Goal: Task Accomplishment & Management: Manage account settings

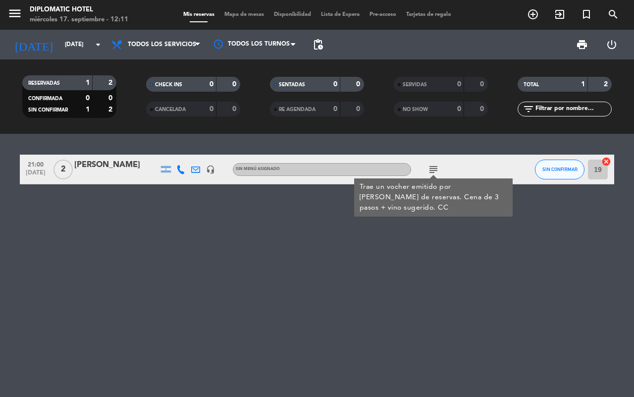
click at [230, 231] on div "21:00 [DATE] 2 [PERSON_NAME] headset_mic Sin menú asignado subject Trae un voch…" at bounding box center [317, 265] width 634 height 263
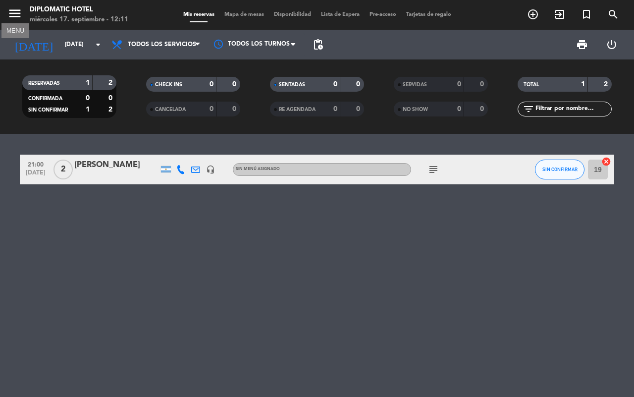
click at [20, 19] on icon "menu" at bounding box center [14, 13] width 15 height 15
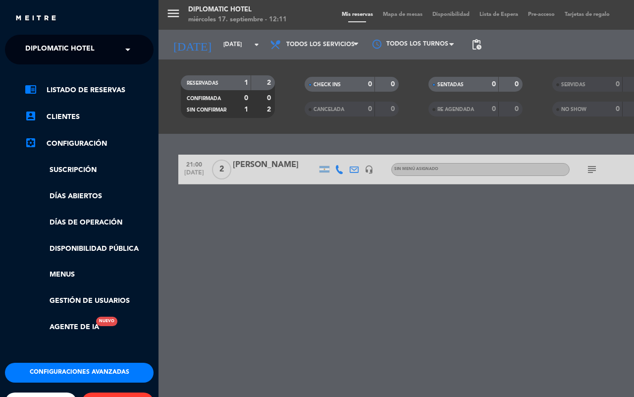
drag, startPoint x: 73, startPoint y: 222, endPoint x: 199, endPoint y: 227, distance: 125.8
click at [75, 223] on link "Días de Operación" at bounding box center [89, 222] width 129 height 11
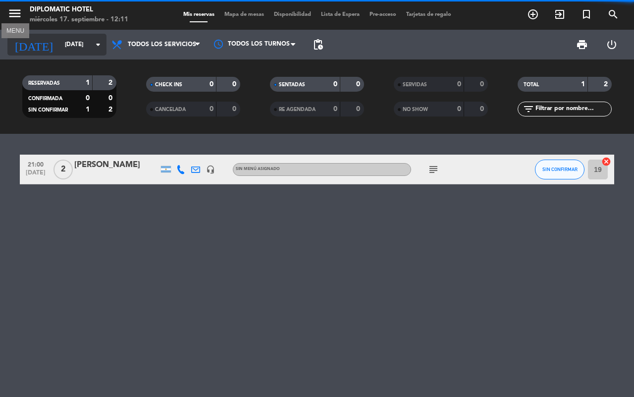
drag, startPoint x: 7, startPoint y: 15, endPoint x: 30, endPoint y: 35, distance: 29.9
click at [6, 15] on div "menu MENU Diplomatic Hotel [DATE] 17. septiembre - 12:11" at bounding box center [79, 14] width 158 height 23
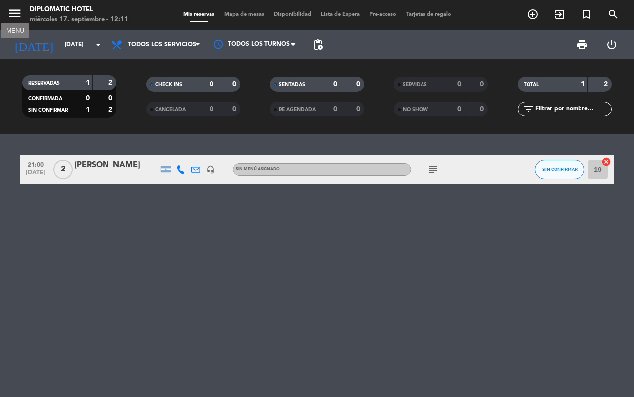
drag, startPoint x: 13, startPoint y: 15, endPoint x: 20, endPoint y: 29, distance: 15.3
click at [13, 15] on icon "menu" at bounding box center [14, 13] width 15 height 15
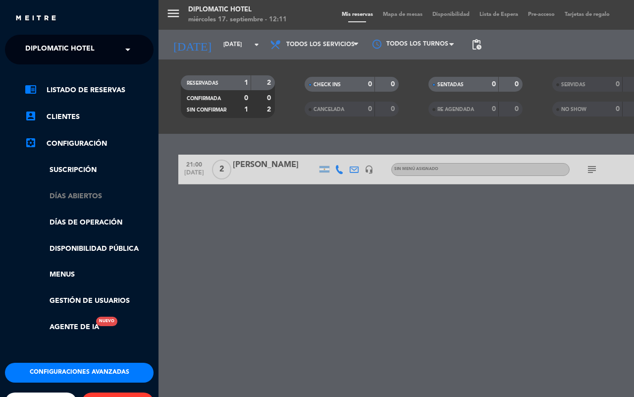
click at [98, 199] on link "Días abiertos" at bounding box center [89, 196] width 129 height 11
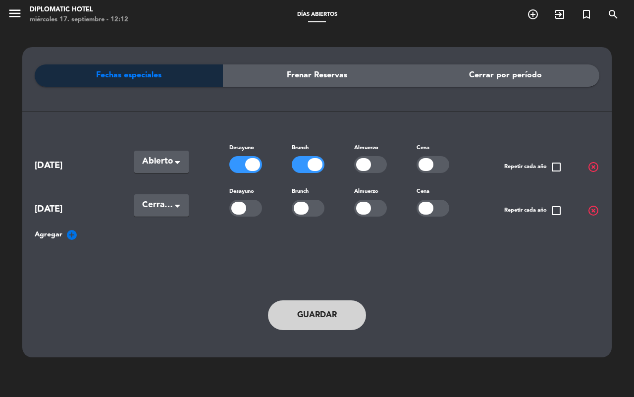
click at [343, 307] on button "Guardar" at bounding box center [317, 315] width 98 height 30
click at [14, 21] on button "menu" at bounding box center [14, 15] width 15 height 18
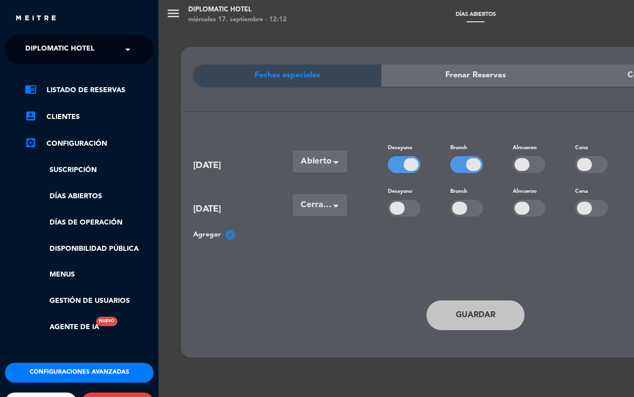
drag, startPoint x: 74, startPoint y: 94, endPoint x: 95, endPoint y: 102, distance: 22.0
click at [73, 94] on link "chrome_reader_mode Listado de Reservas" at bounding box center [89, 90] width 129 height 12
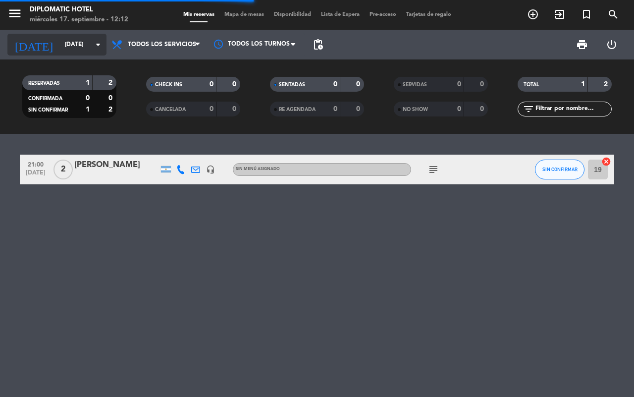
click at [60, 45] on input "[DATE]" at bounding box center [99, 44] width 79 height 17
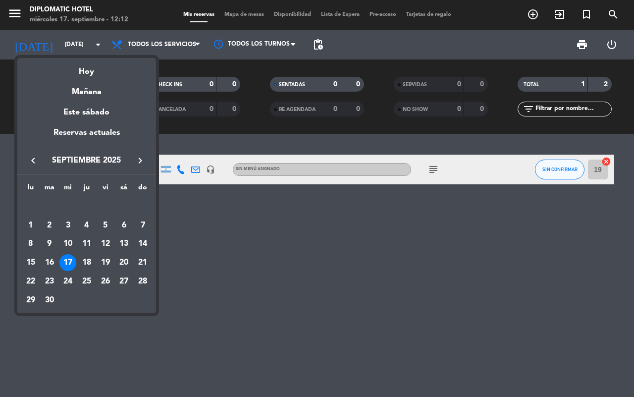
click at [99, 163] on span "septiembre 2025" at bounding box center [86, 160] width 89 height 13
click at [49, 283] on div "23" at bounding box center [49, 281] width 17 height 17
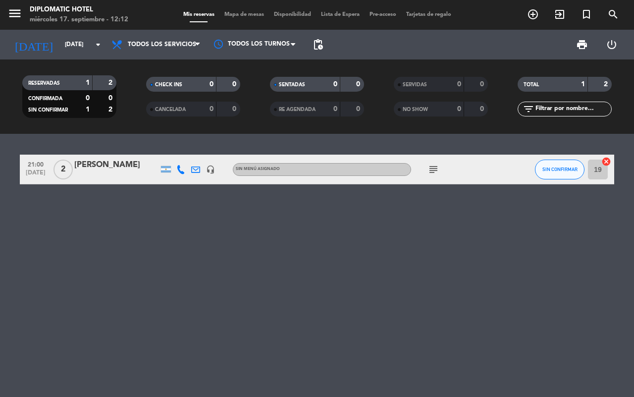
type input "[DATE]"
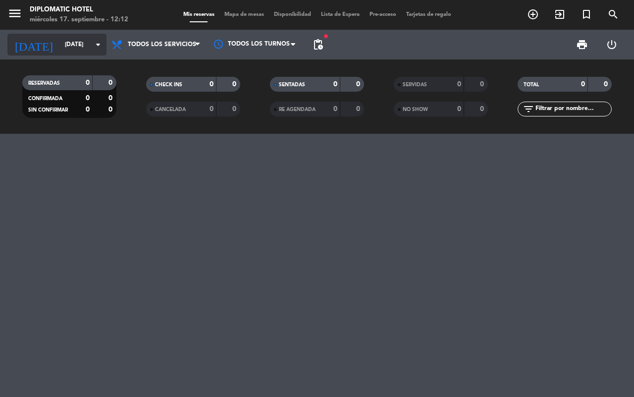
click at [60, 41] on input "[DATE]" at bounding box center [99, 44] width 79 height 17
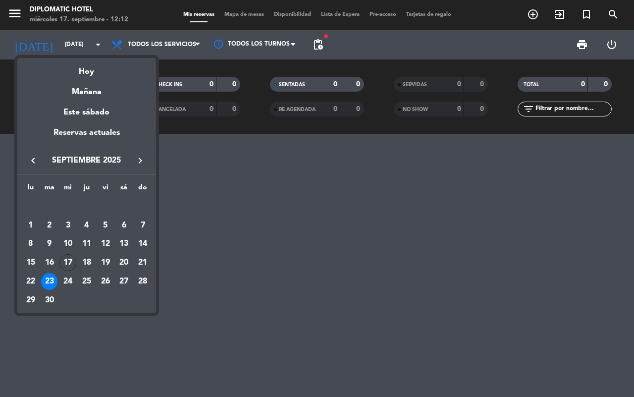
click at [194, 48] on div at bounding box center [317, 198] width 634 height 397
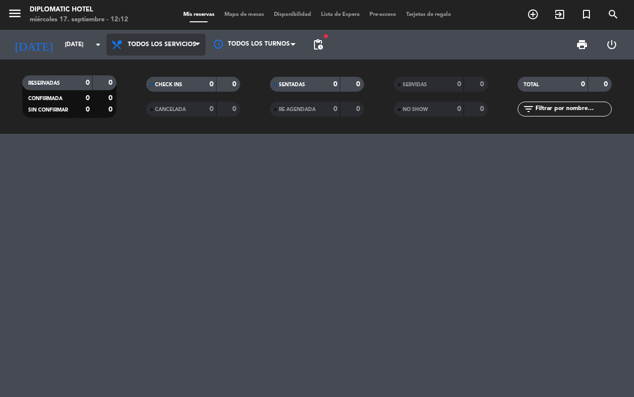
click at [201, 41] on span at bounding box center [200, 44] width 10 height 9
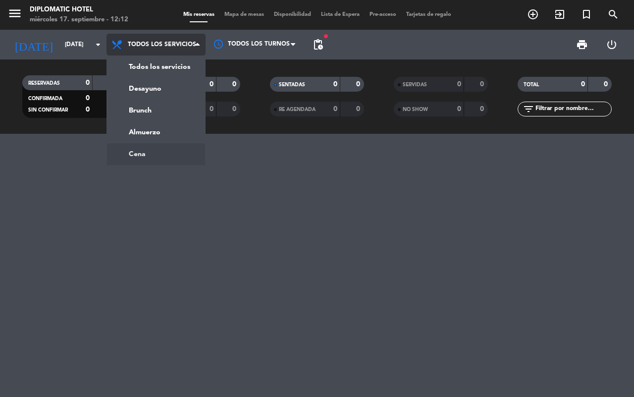
click at [149, 150] on ng-component "menu Diplomatic Hotel [DATE] 17. septiembre - 12:12 Mis reservas Mapa de mesas …" at bounding box center [317, 198] width 634 height 397
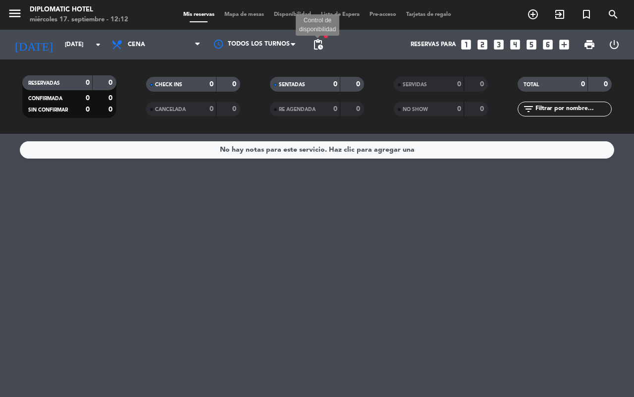
click at [317, 39] on span "pending_actions" at bounding box center [318, 45] width 12 height 12
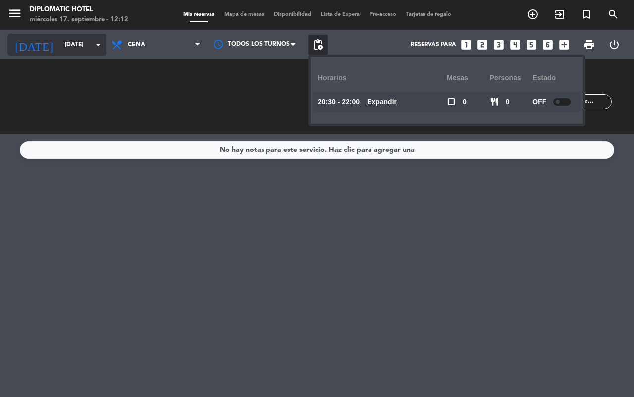
click at [60, 45] on input "[DATE]" at bounding box center [99, 44] width 79 height 17
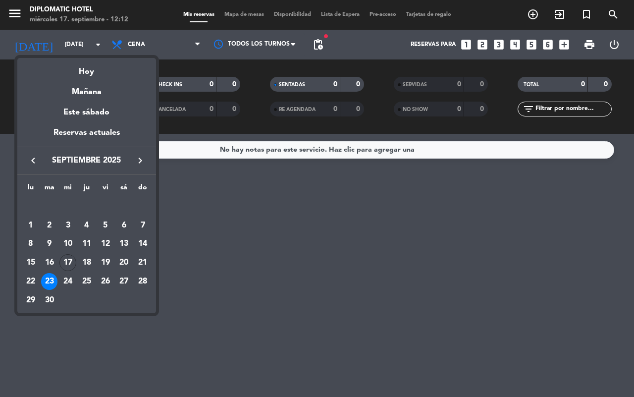
click at [163, 45] on div at bounding box center [317, 198] width 634 height 397
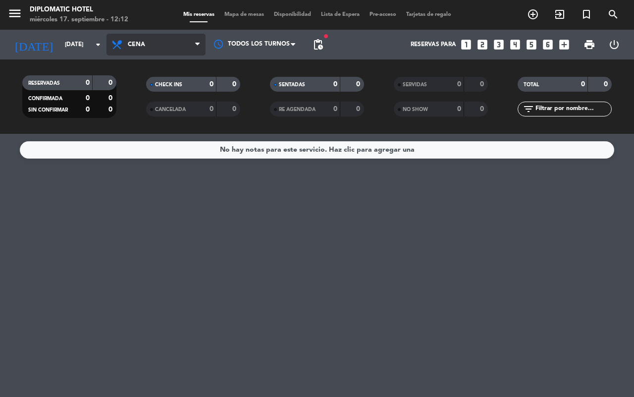
click at [176, 38] on span "Cena" at bounding box center [155, 45] width 99 height 22
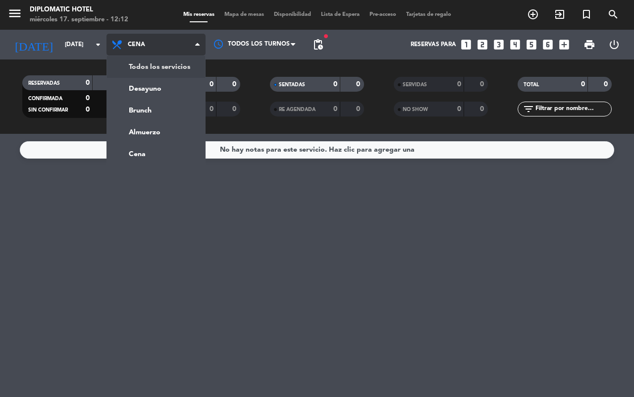
click at [164, 67] on div "menu Diplomatic Hotel [DATE] 17. septiembre - 12:12 Mis reservas Mapa de mesas …" at bounding box center [317, 67] width 634 height 134
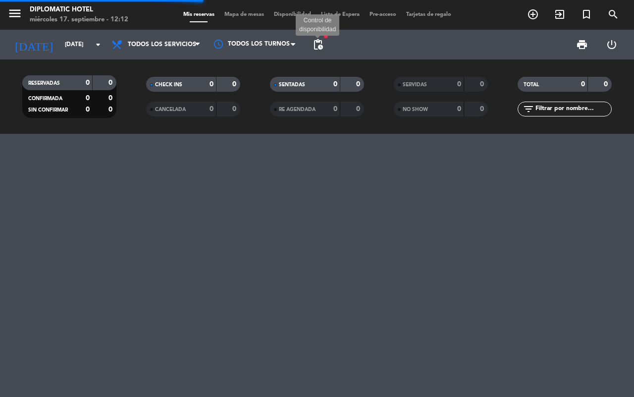
click at [323, 45] on span "pending_actions" at bounding box center [318, 45] width 12 height 12
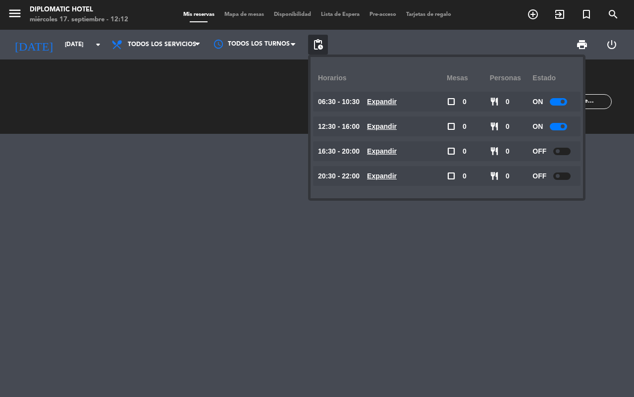
click at [224, 322] on div at bounding box center [317, 265] width 634 height 263
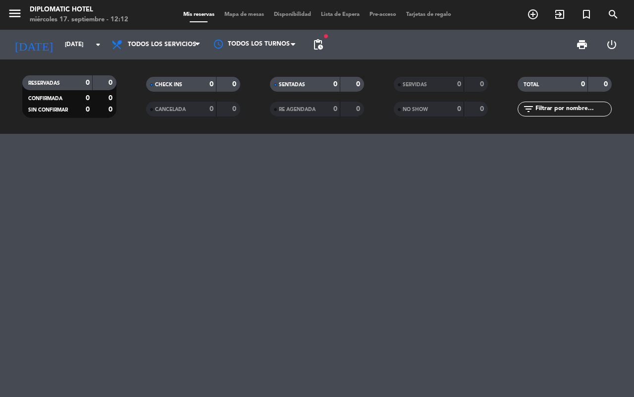
click at [478, 287] on div at bounding box center [317, 265] width 634 height 263
click at [75, 50] on input "[DATE]" at bounding box center [99, 44] width 79 height 17
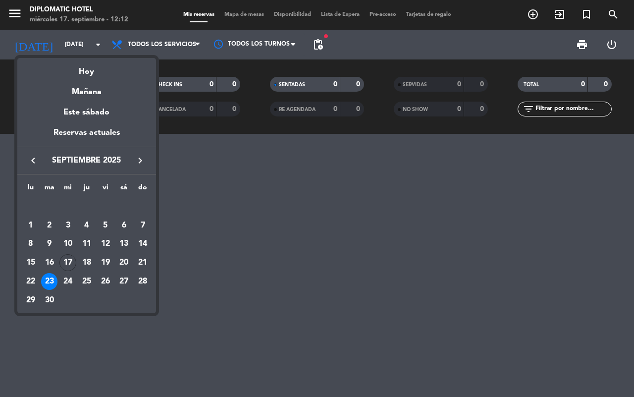
click at [252, 178] on div at bounding box center [317, 198] width 634 height 397
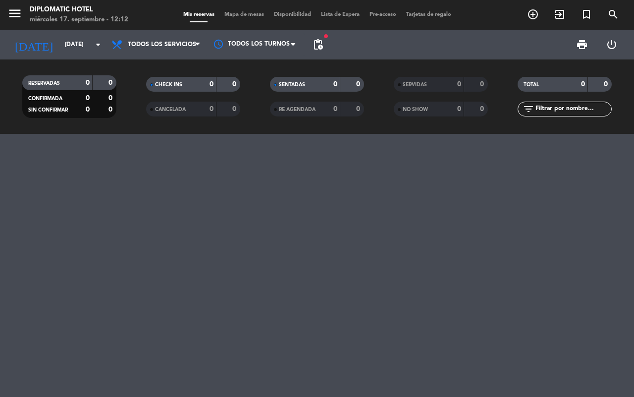
click at [4, 10] on div "menu Diplomatic Hotel [DATE] 17. septiembre - 12:12" at bounding box center [79, 14] width 158 height 23
click at [20, 15] on icon "menu" at bounding box center [14, 13] width 15 height 15
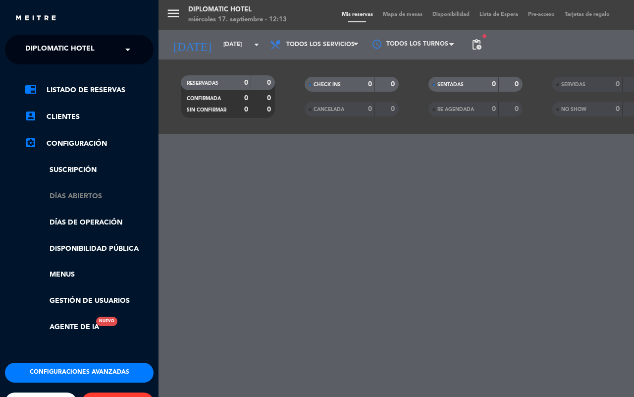
click at [68, 194] on link "Días abiertos" at bounding box center [89, 196] width 129 height 11
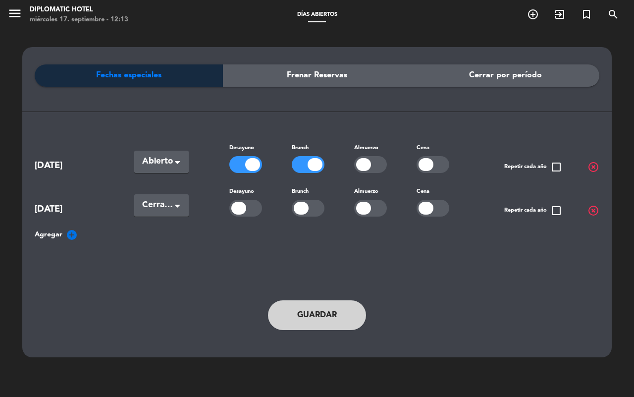
click at [255, 212] on div at bounding box center [245, 208] width 33 height 17
click at [302, 213] on div at bounding box center [308, 208] width 33 height 17
click at [333, 313] on button "Guardar" at bounding box center [317, 315] width 98 height 30
click at [330, 311] on button "Guardar" at bounding box center [317, 315] width 98 height 30
click at [329, 311] on button "Guardar" at bounding box center [317, 315] width 98 height 30
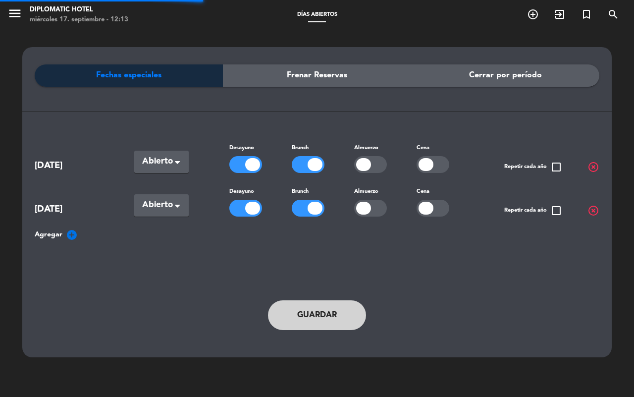
click at [328, 311] on button "Guardar" at bounding box center [317, 315] width 98 height 30
click at [13, 6] on icon "menu" at bounding box center [14, 13] width 15 height 15
